Goal: Task Accomplishment & Management: Complete application form

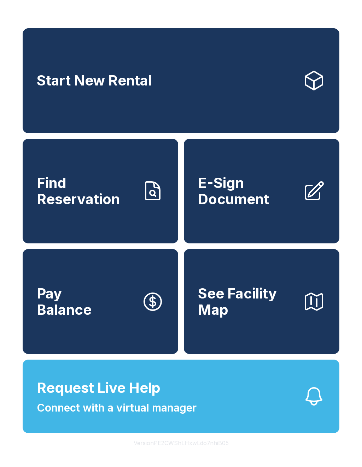
click at [243, 207] on span "E-Sign Document" at bounding box center [247, 191] width 99 height 32
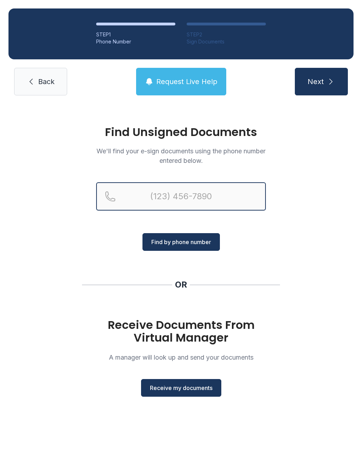
click at [156, 194] on input "Reservation phone number" at bounding box center [181, 196] width 170 height 28
type input "(931) 291-362"
click at [290, 260] on div "Find Unsigned Documents We'll find your e-sign documents using the phone number…" at bounding box center [181, 264] width 362 height 321
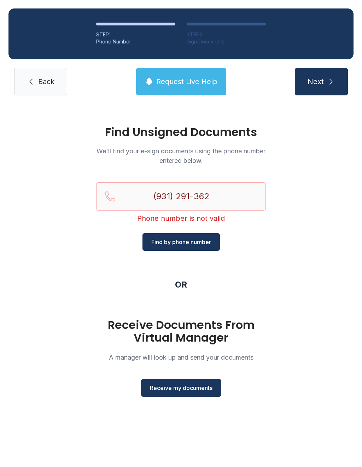
click at [168, 395] on button "Receive my documents" at bounding box center [181, 388] width 80 height 18
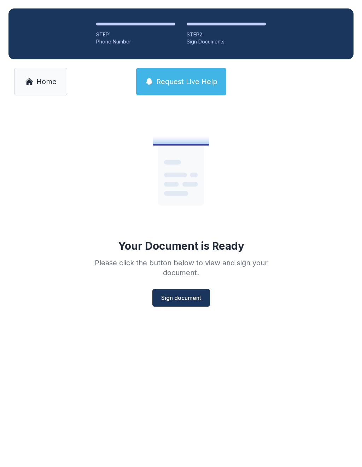
click at [186, 300] on span "Sign document" at bounding box center [181, 298] width 40 height 8
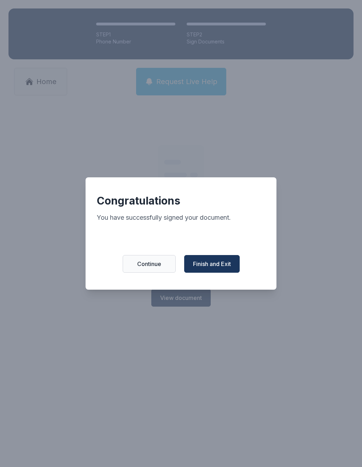
click at [210, 264] on span "Finish and Exit" at bounding box center [212, 264] width 38 height 8
